Goal: Submit feedback/report problem

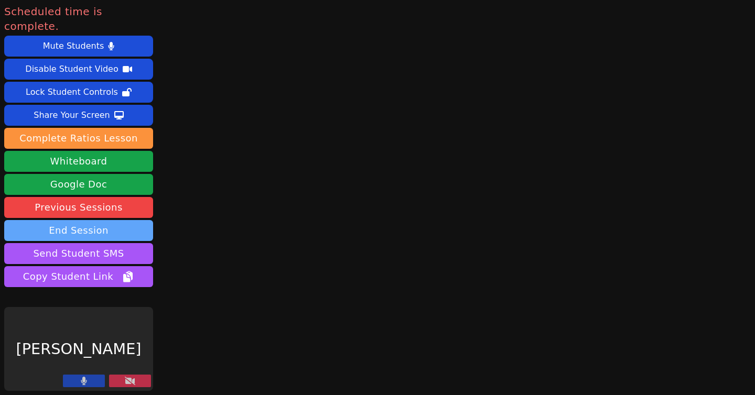
click at [61, 220] on button "End Session" at bounding box center [78, 230] width 149 height 21
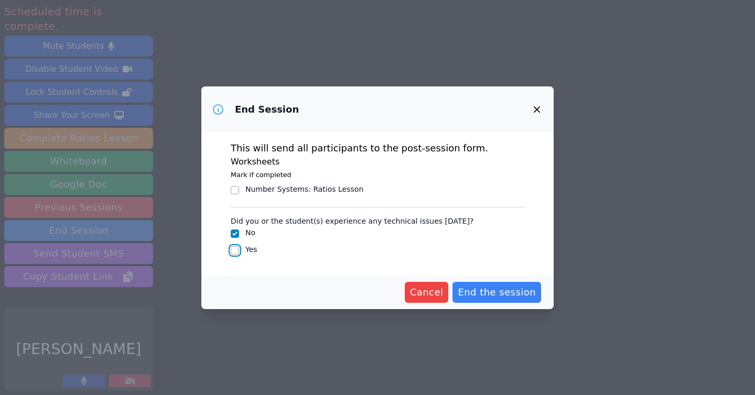
click at [235, 249] on input "Yes" at bounding box center [235, 250] width 8 height 8
checkbox input "true"
checkbox input "false"
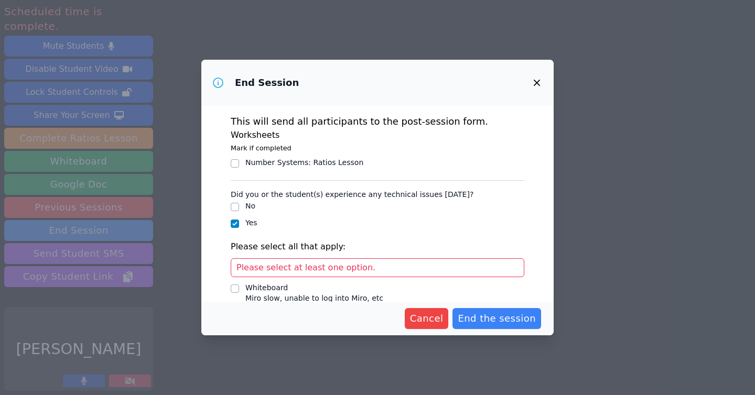
click at [255, 264] on span "Please select at least one option." at bounding box center [305, 268] width 139 height 10
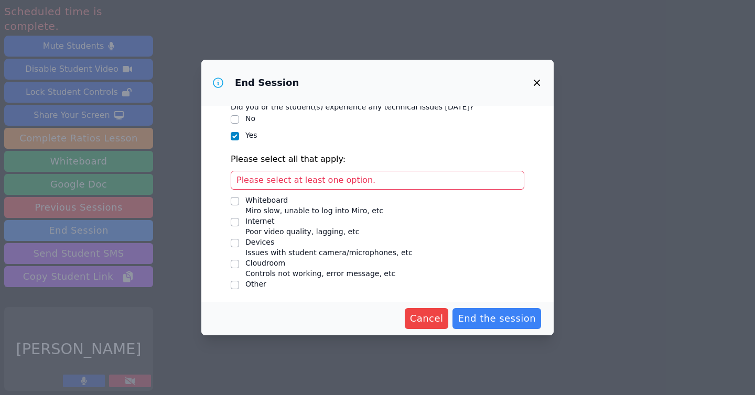
scroll to position [90, 0]
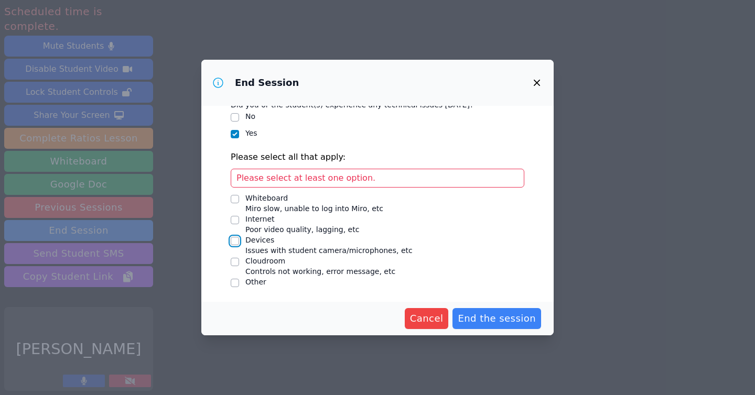
click at [234, 238] on input "Devices Issues with student camera/microphones, etc" at bounding box center [235, 241] width 8 height 8
checkbox input "true"
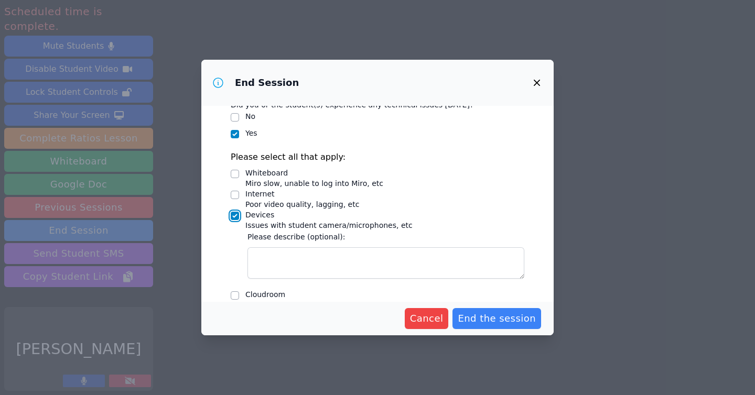
scroll to position [93, 0]
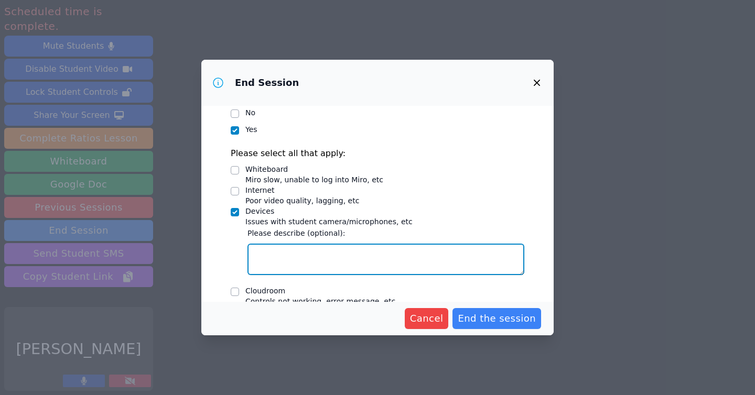
click at [270, 255] on textarea "Devices Issues with student camera/microphones, etc" at bounding box center [385, 259] width 277 height 31
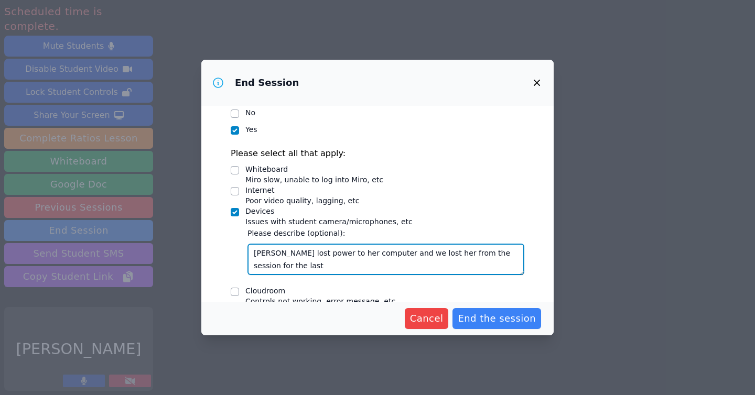
type textarea "[PERSON_NAME] lost power to her computer and we lost her from the session for t…"
